Goal: Book appointment/travel/reservation

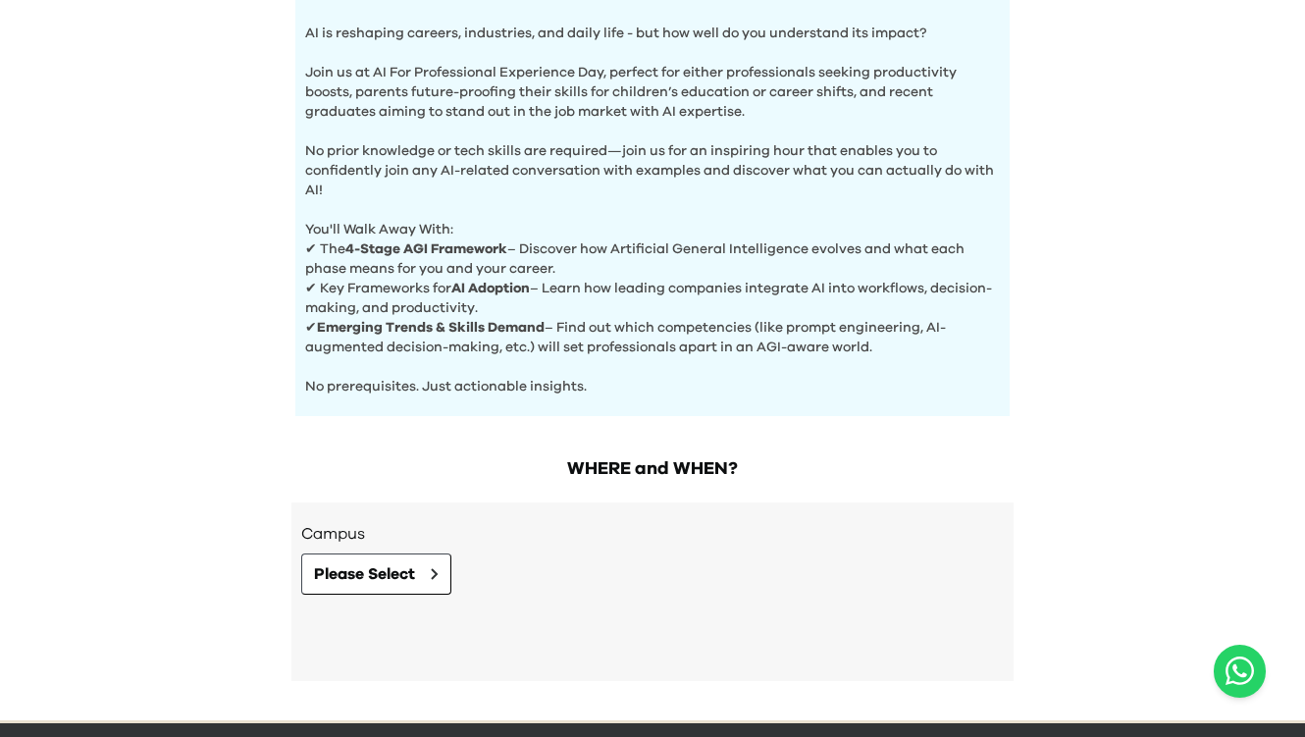
scroll to position [710, 0]
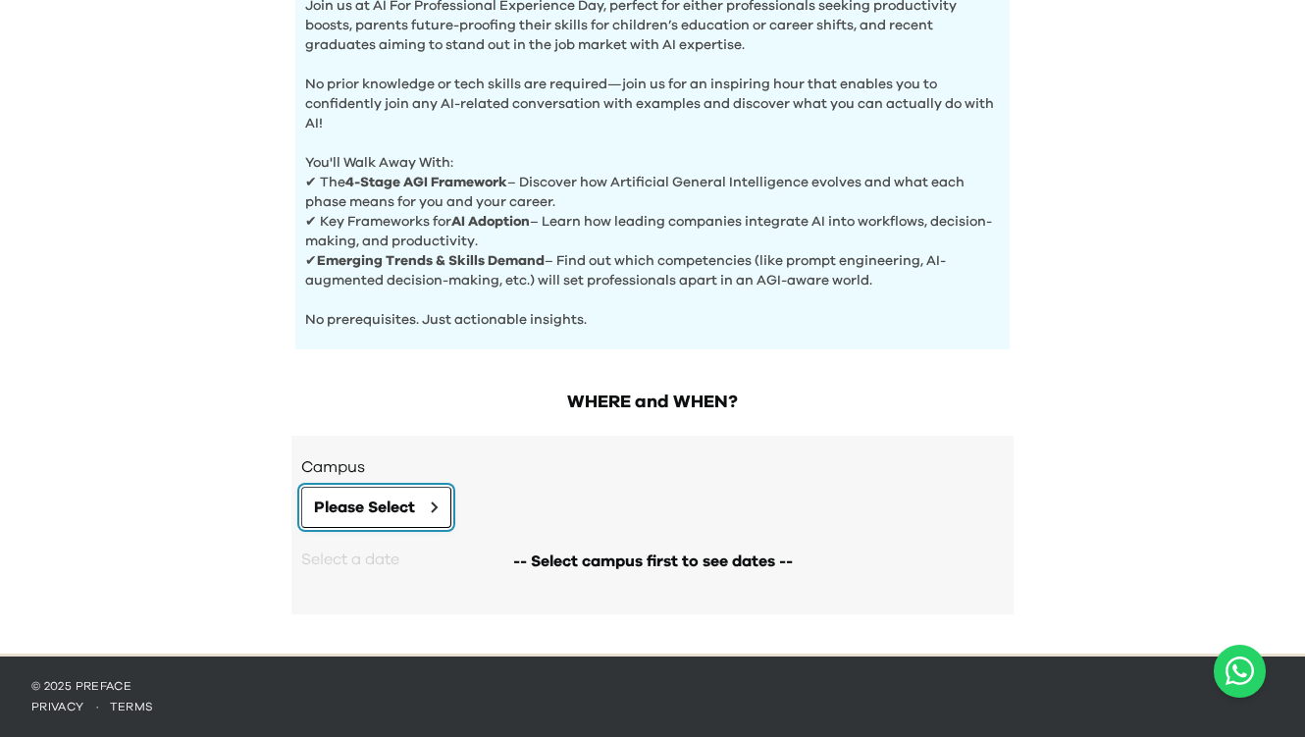
click at [383, 525] on button "Please Select" at bounding box center [376, 506] width 150 height 41
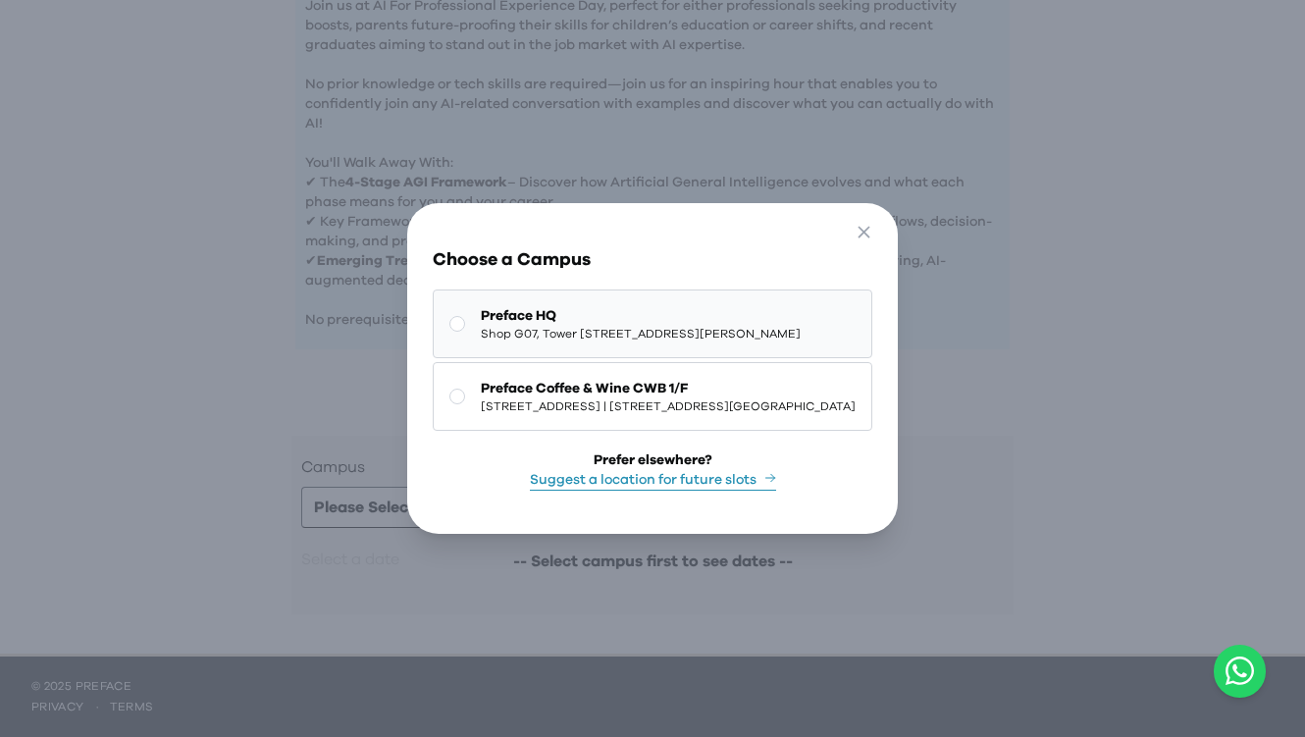
click at [567, 331] on span "Shop G07, Tower 535, 535 Jaffe Road, Causeway Bay | 銅鑼灣謝斐道535號Tower 535 地下G07號舖" at bounding box center [641, 334] width 320 height 16
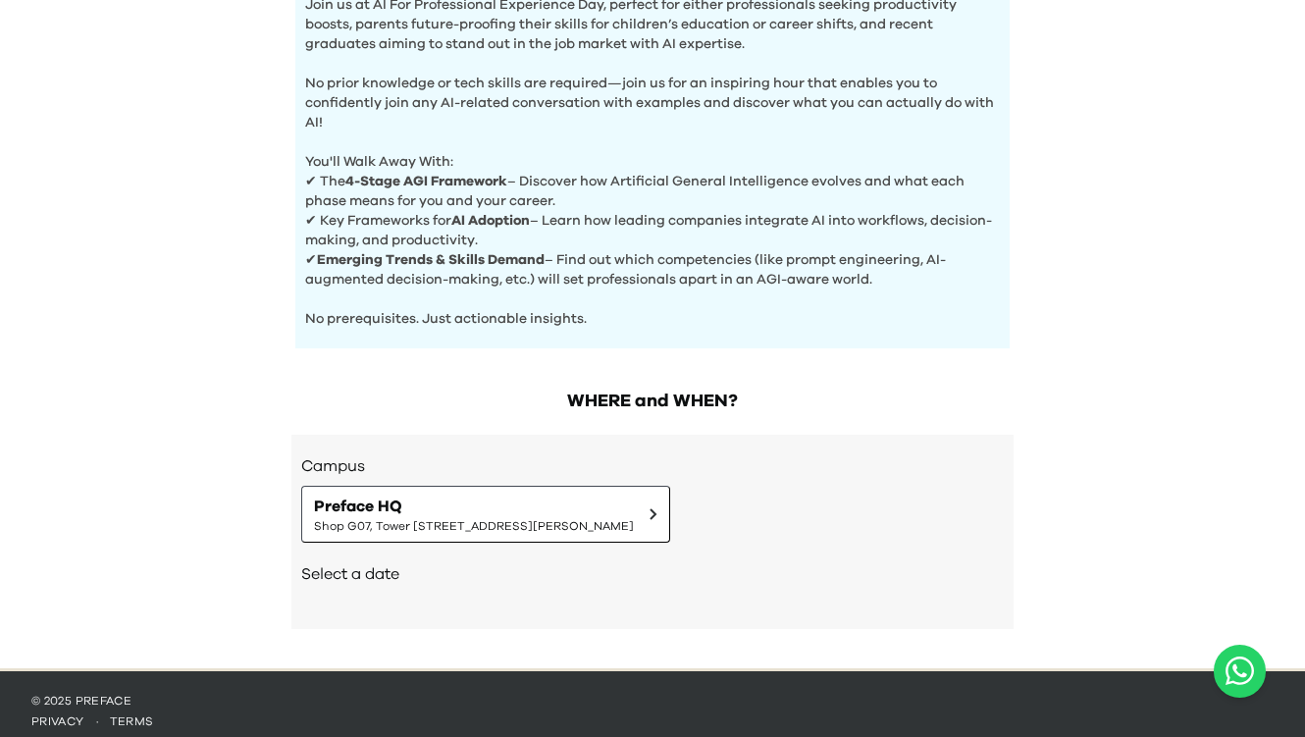
scroll to position [726, 0]
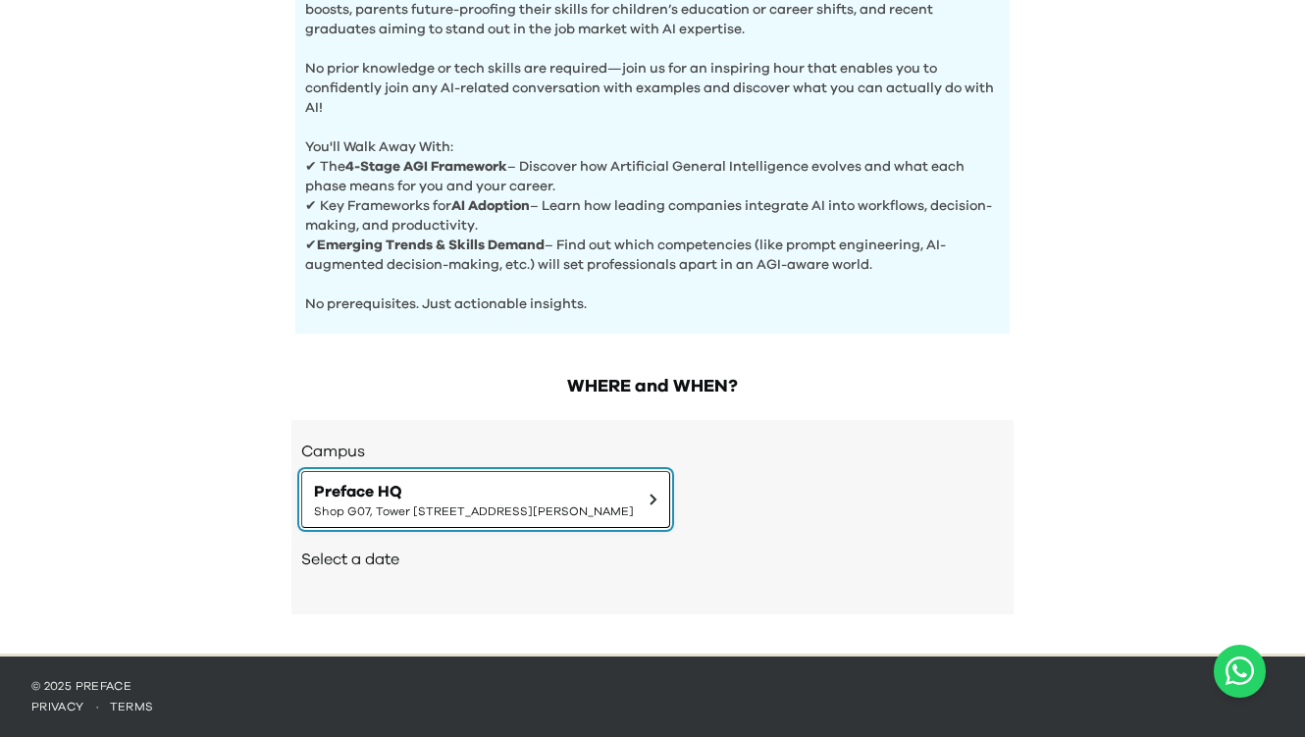
click at [411, 478] on button "Preface HQ Shop G07, Tower 535, 535 Jaffe Road, Causeway Bay | 銅鑼灣謝斐道535號Tower …" at bounding box center [485, 499] width 369 height 57
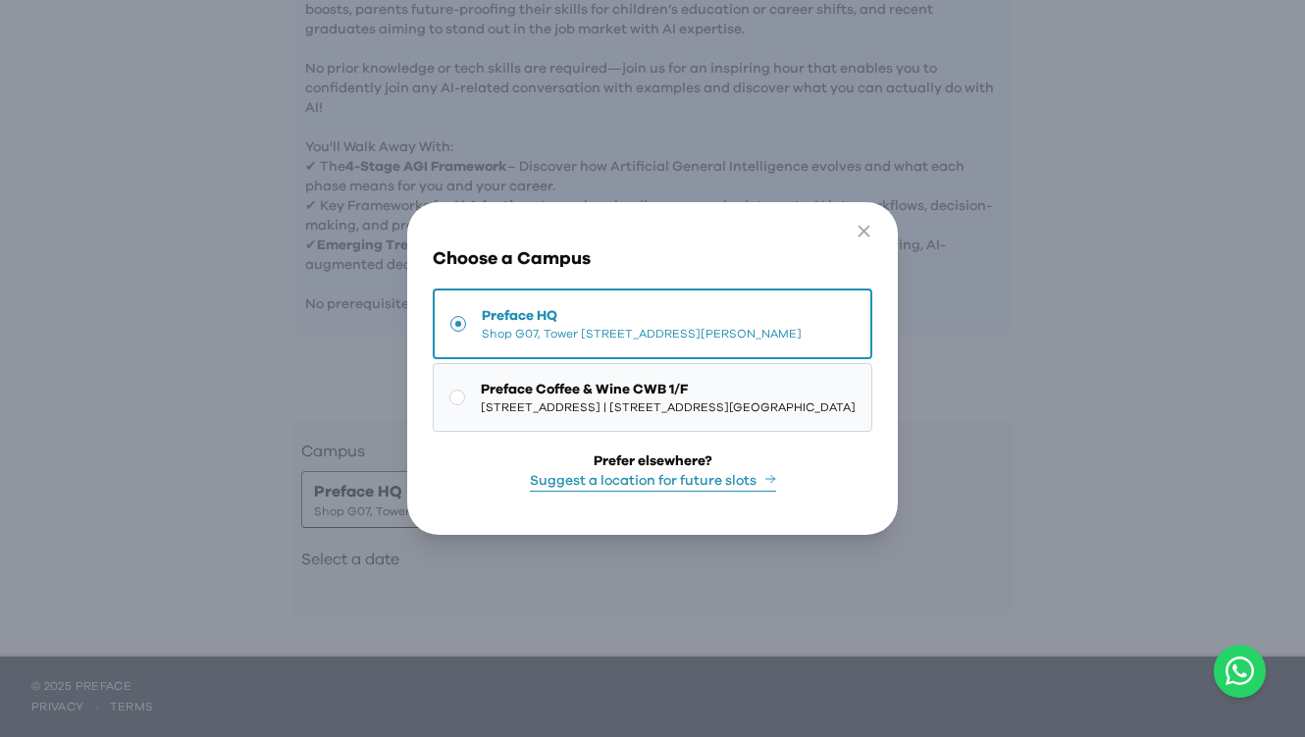
click at [481, 404] on span "1/F, The Sharp, 11 Sharp Street East, Causeway Bay | 銅鑼灣霎東街11號The Sharp 1樓" at bounding box center [668, 407] width 375 height 16
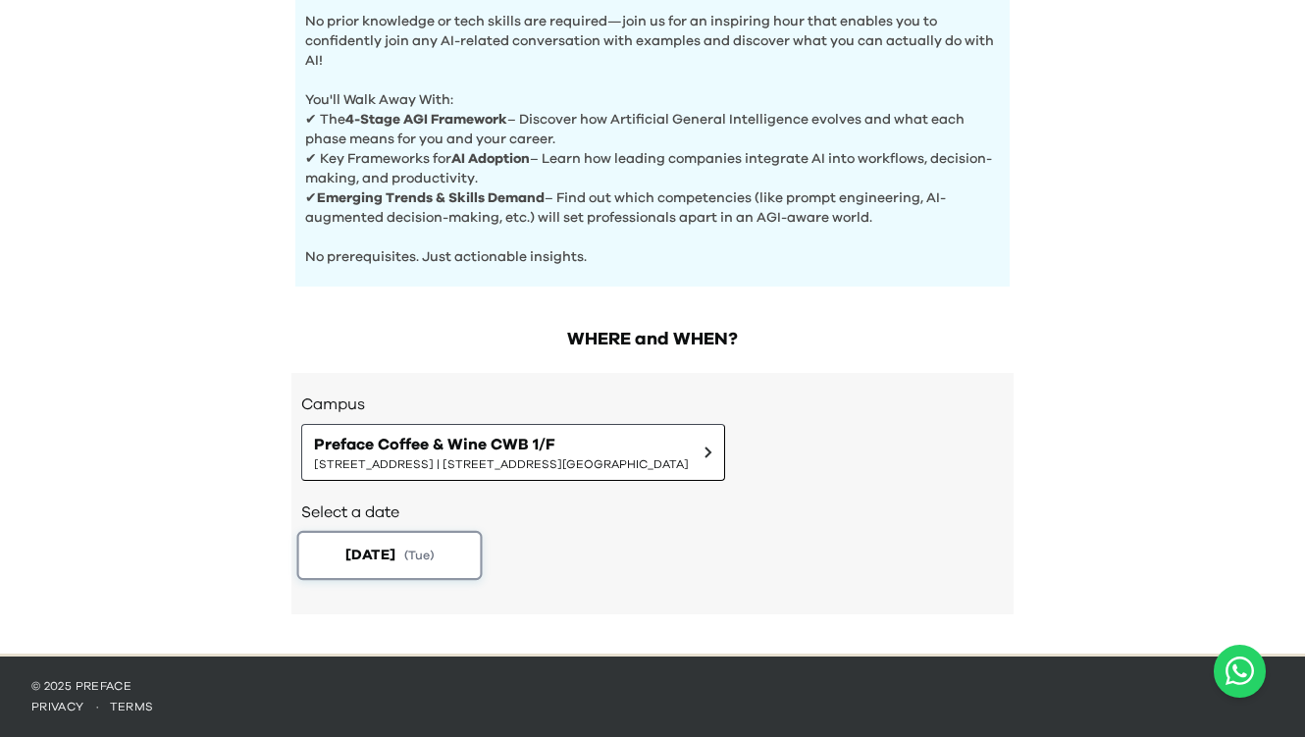
click at [380, 541] on button "2025-09-23 ( Tue )" at bounding box center [389, 555] width 185 height 49
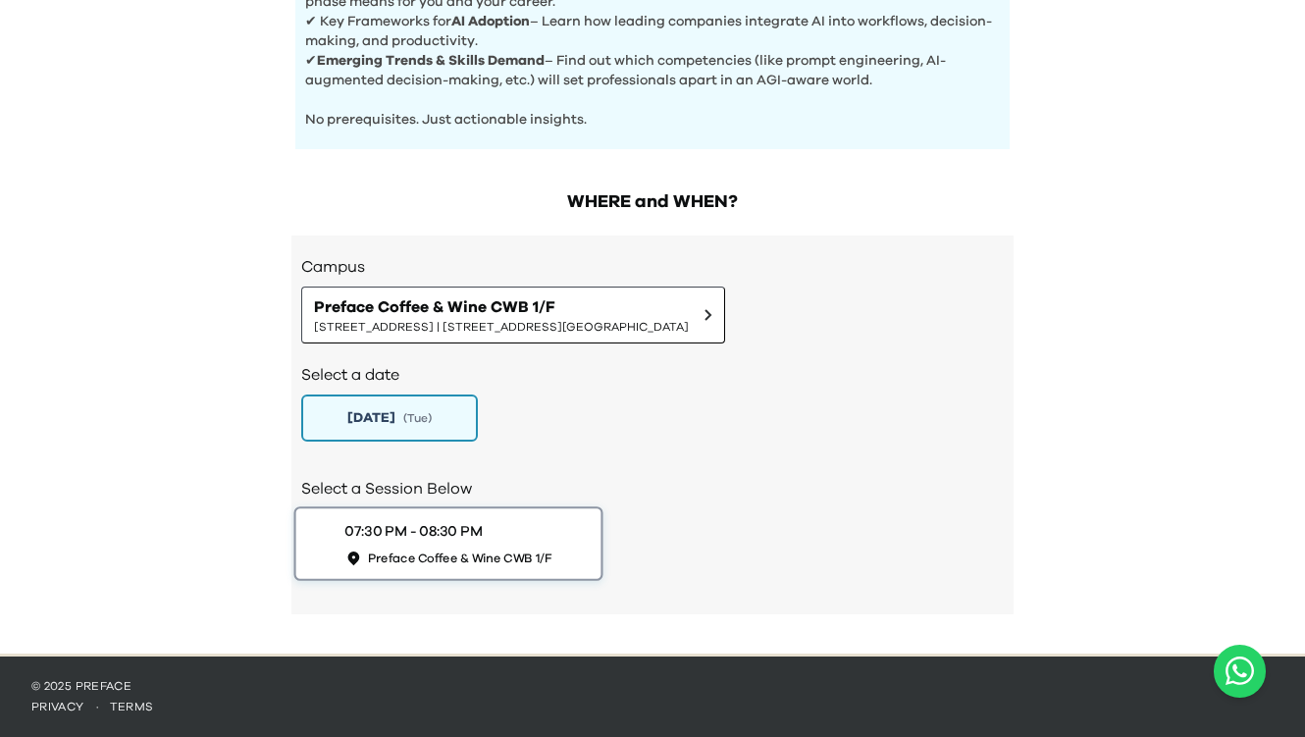
click at [462, 558] on span "Preface Coffee & Wine CWB 1/F" at bounding box center [460, 557] width 184 height 17
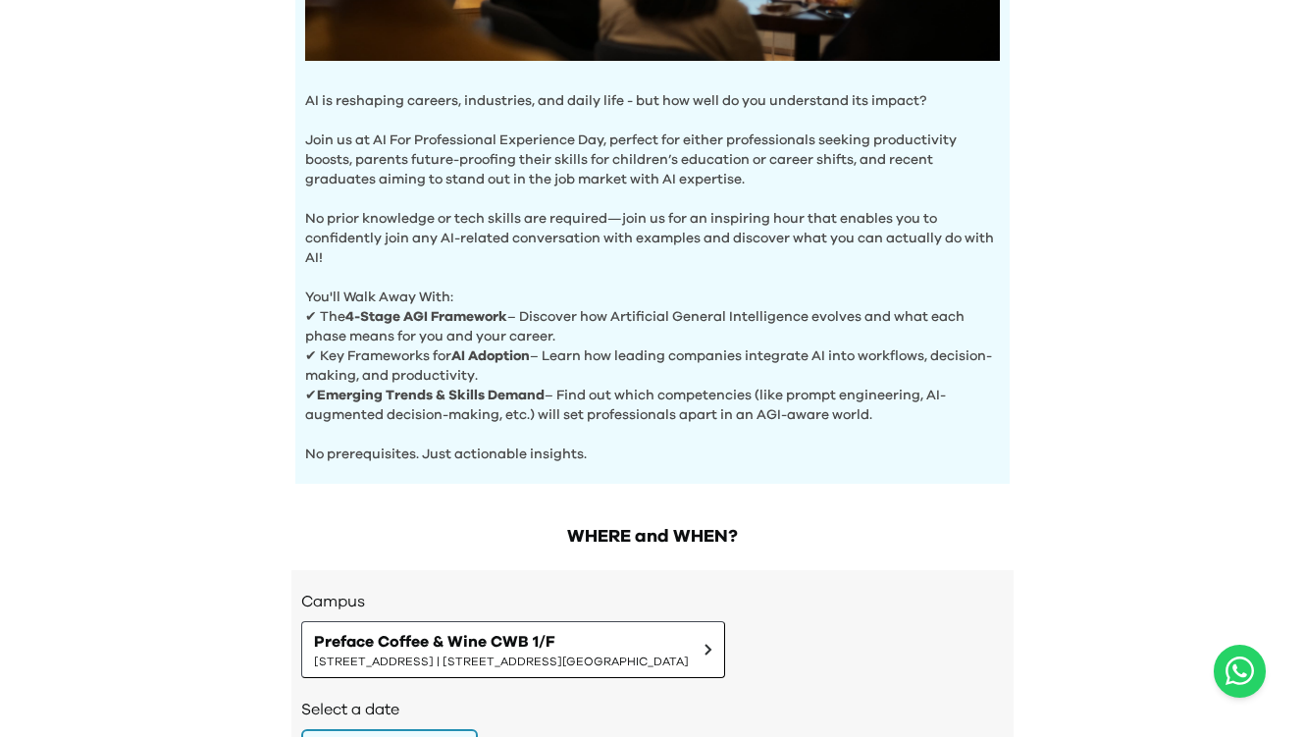
scroll to position [554, 0]
